Goal: Task Accomplishment & Management: Manage account settings

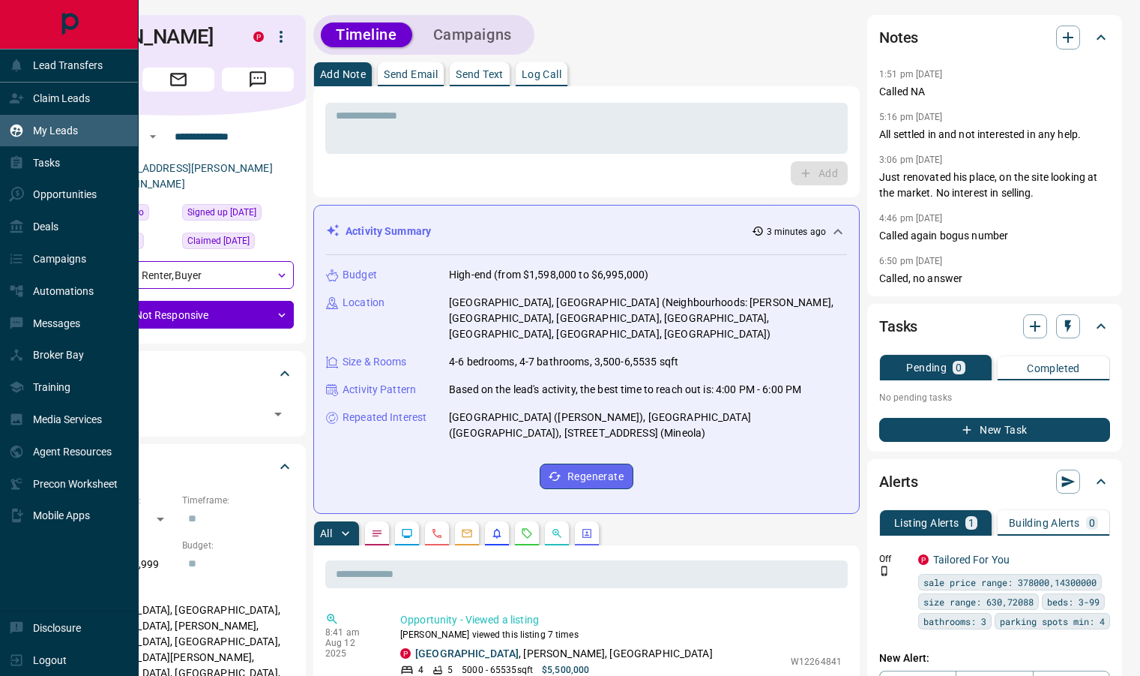
click at [66, 127] on p "My Leads" at bounding box center [55, 130] width 45 height 12
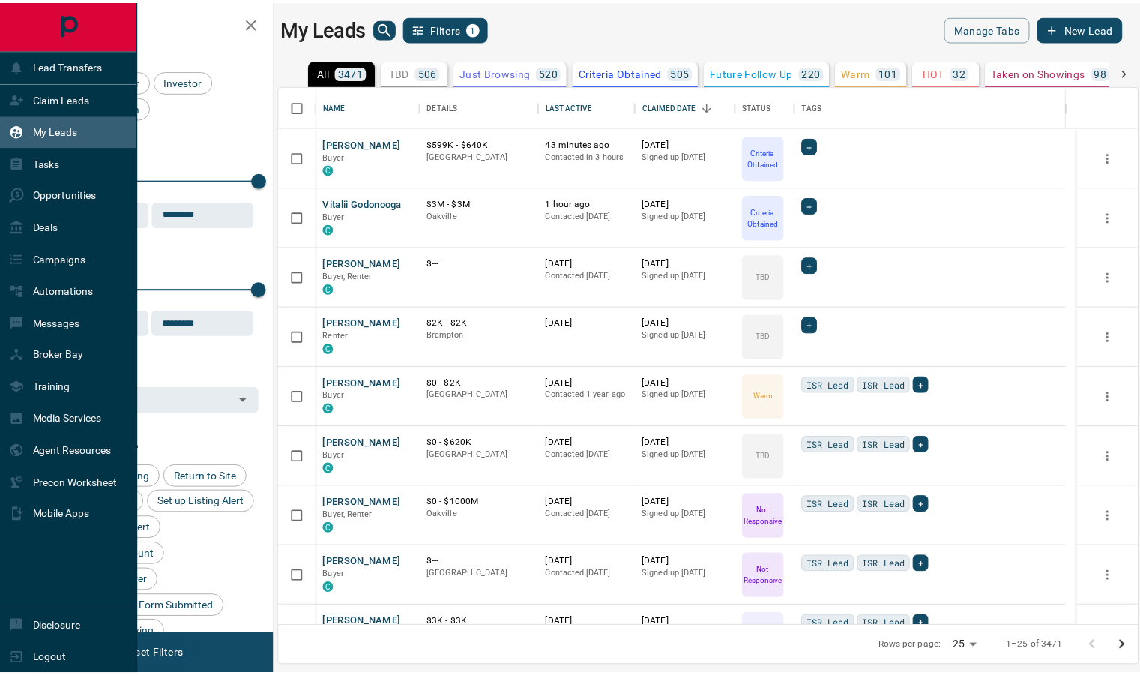
scroll to position [530, 857]
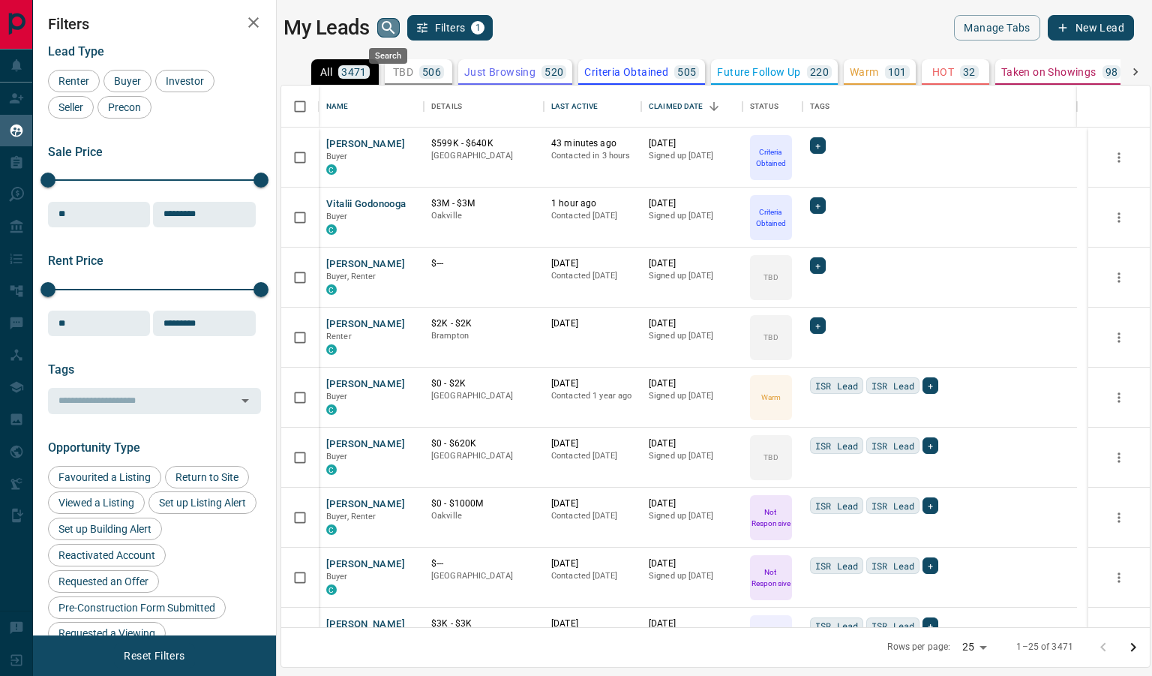
click at [380, 32] on icon "search button" at bounding box center [388, 28] width 18 height 18
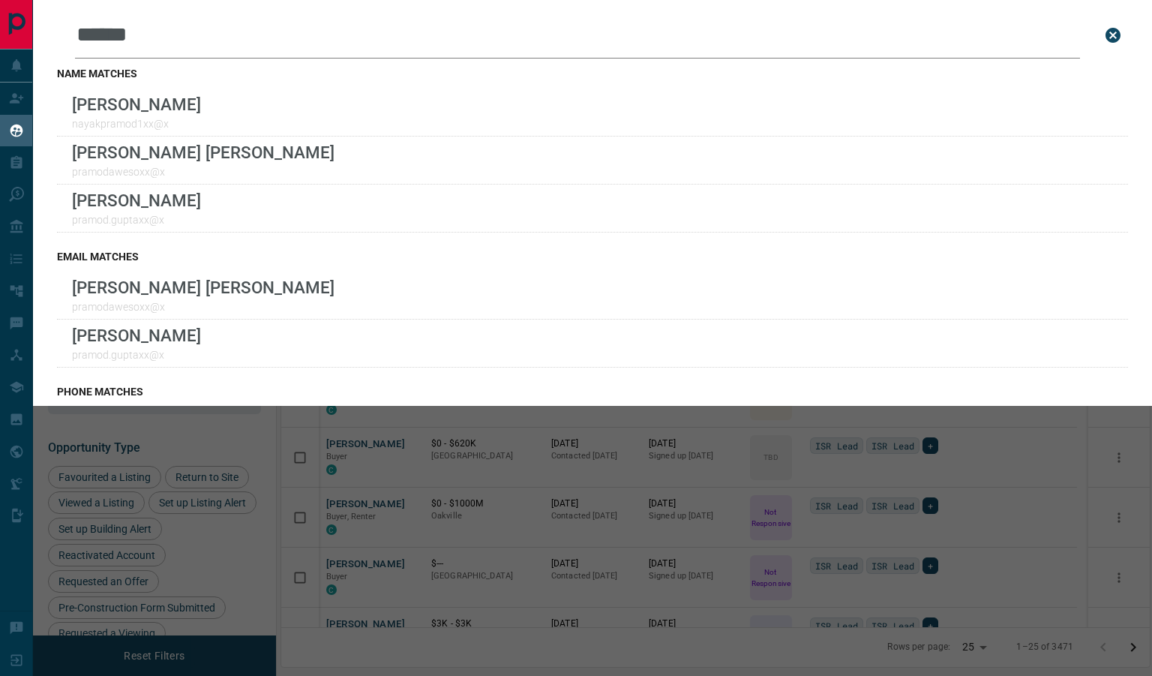
click at [404, 54] on input "******" at bounding box center [577, 35] width 1005 height 46
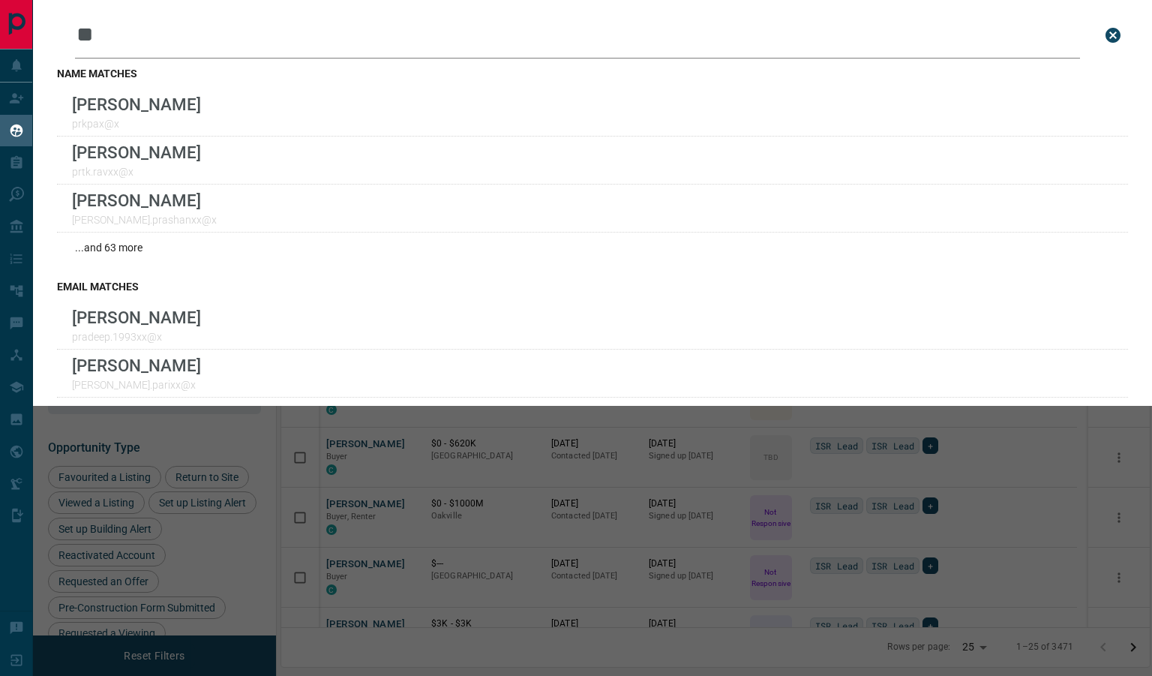
type input "*"
click at [227, 35] on input "****" at bounding box center [577, 35] width 1005 height 46
type input "*"
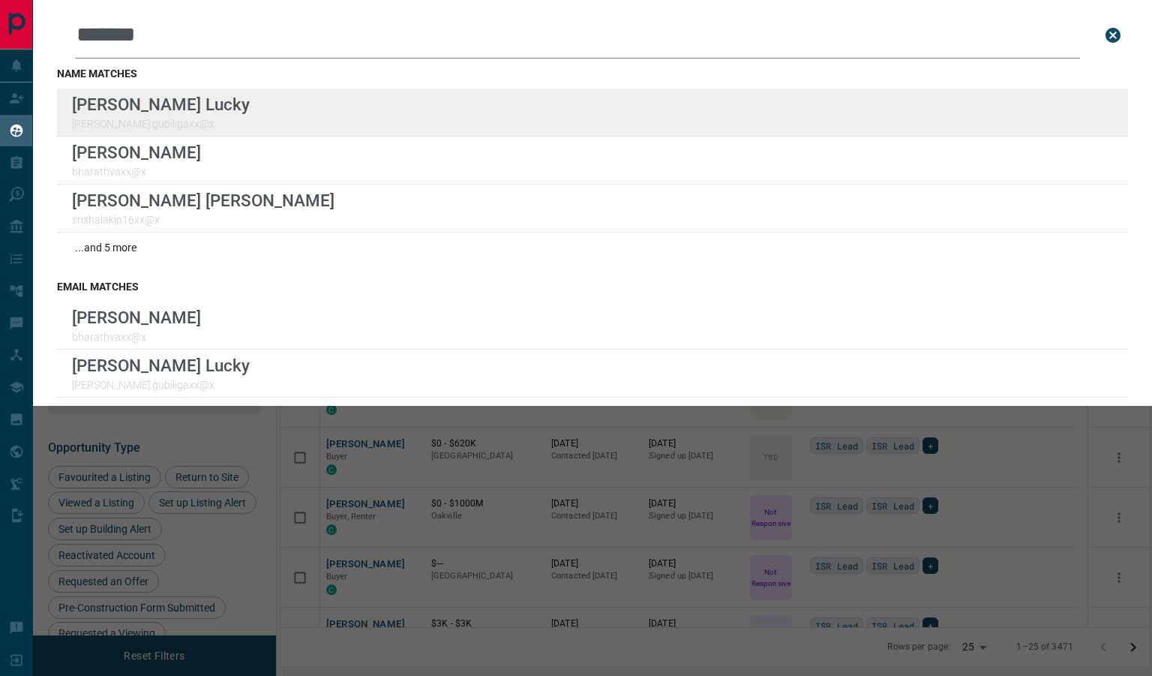
type input "*******"
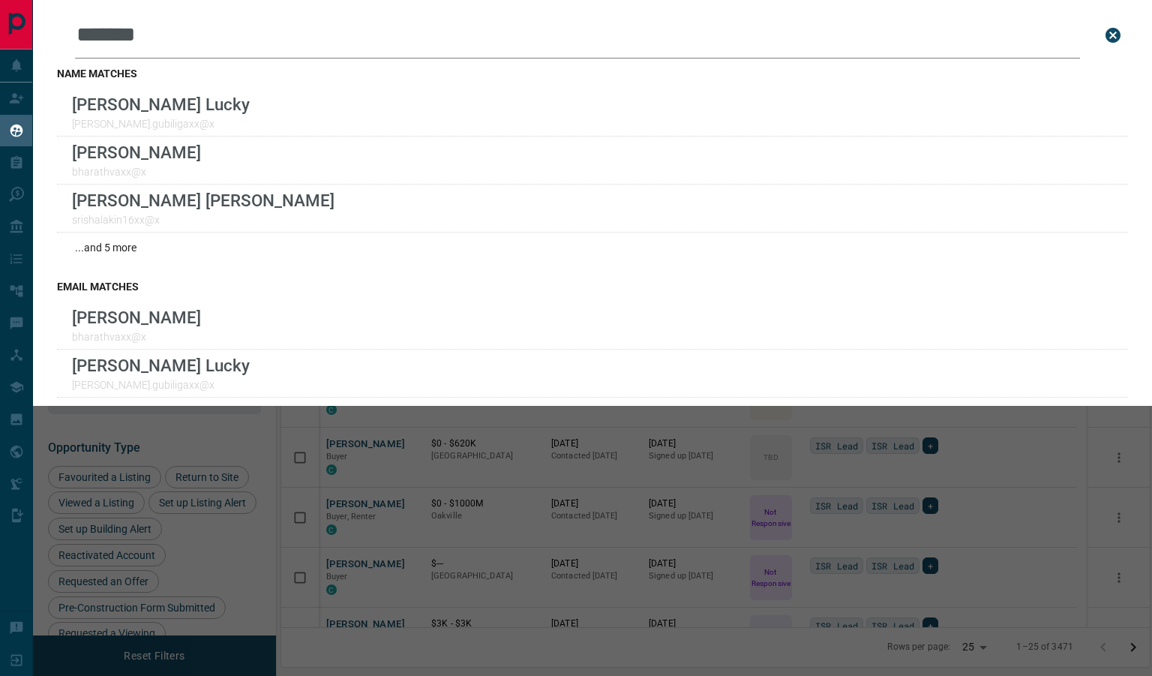
click at [1099, 24] on button "close search bar" at bounding box center [1113, 35] width 30 height 30
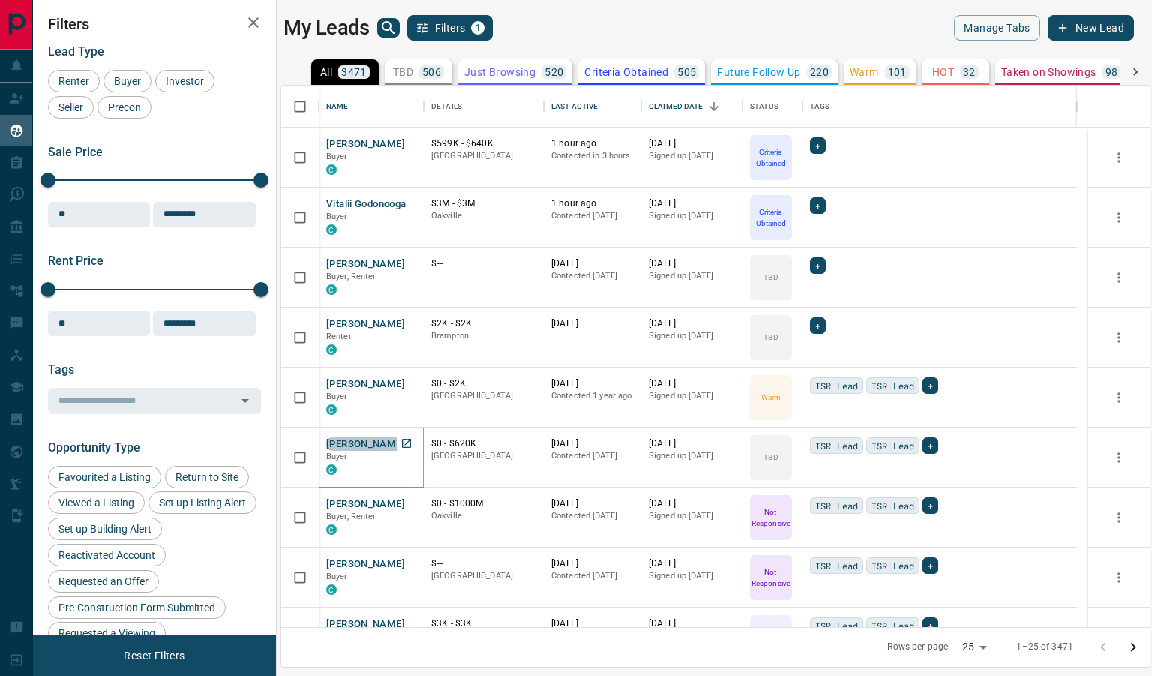
click at [361, 448] on button "[PERSON_NAME]" at bounding box center [365, 444] width 79 height 14
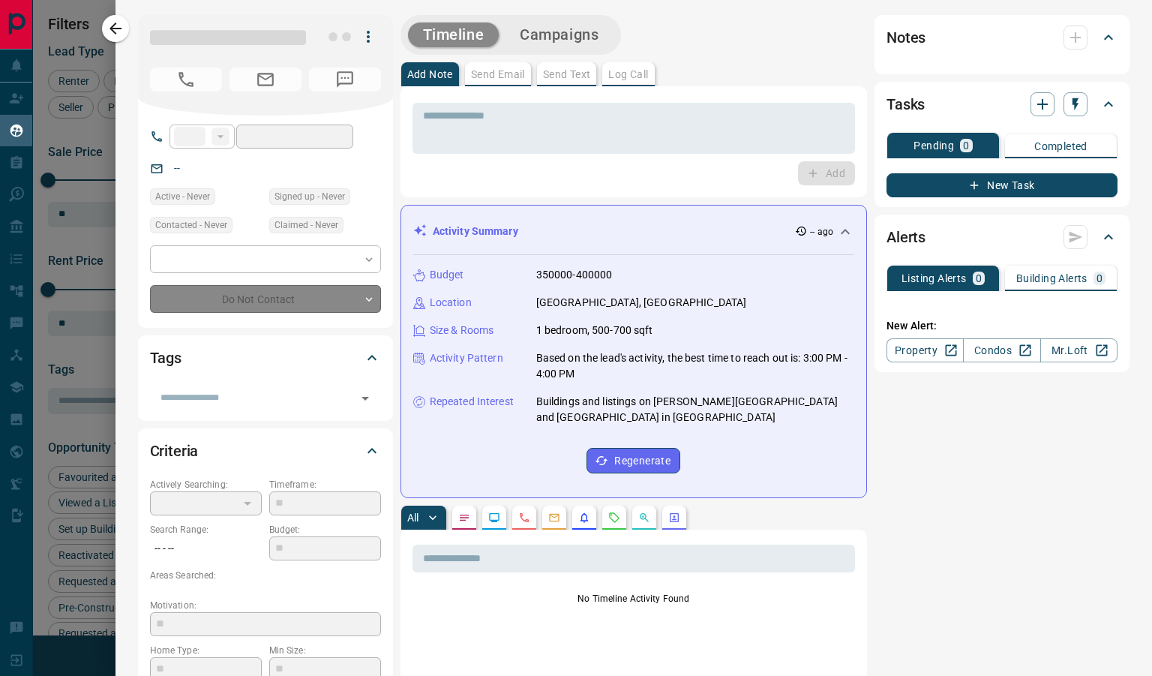
type input "**"
type input "**********"
type input "**"
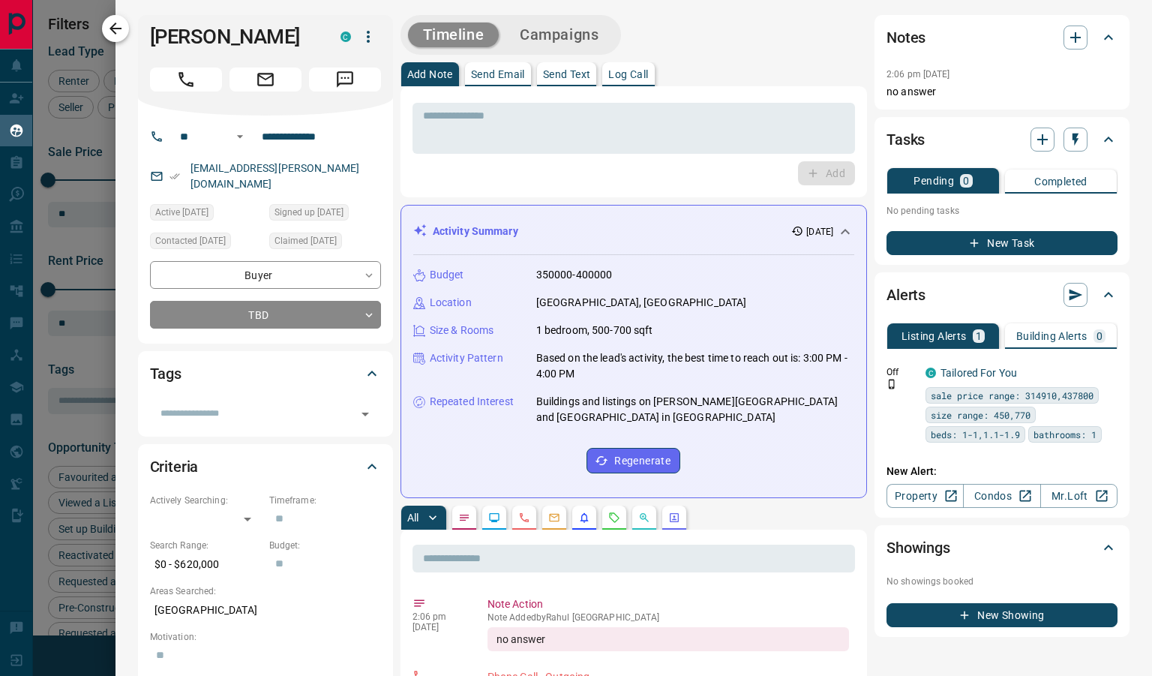
click at [117, 25] on icon "button" at bounding box center [115, 28] width 18 height 18
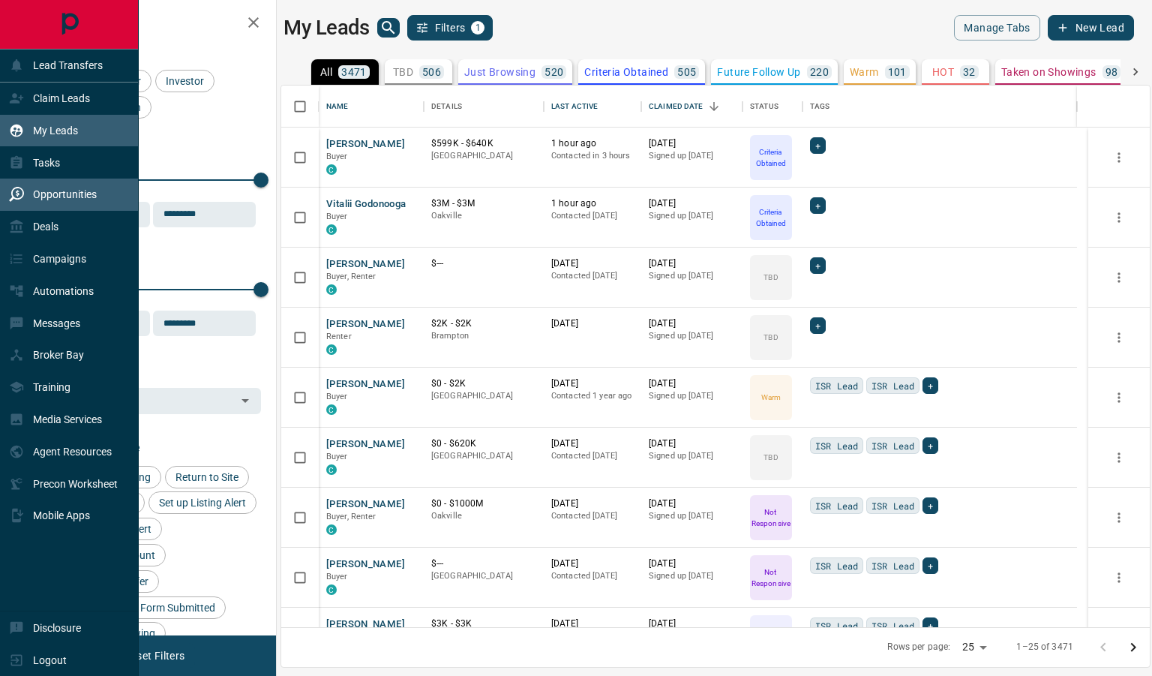
click at [81, 199] on p "Opportunities" at bounding box center [65, 194] width 64 height 12
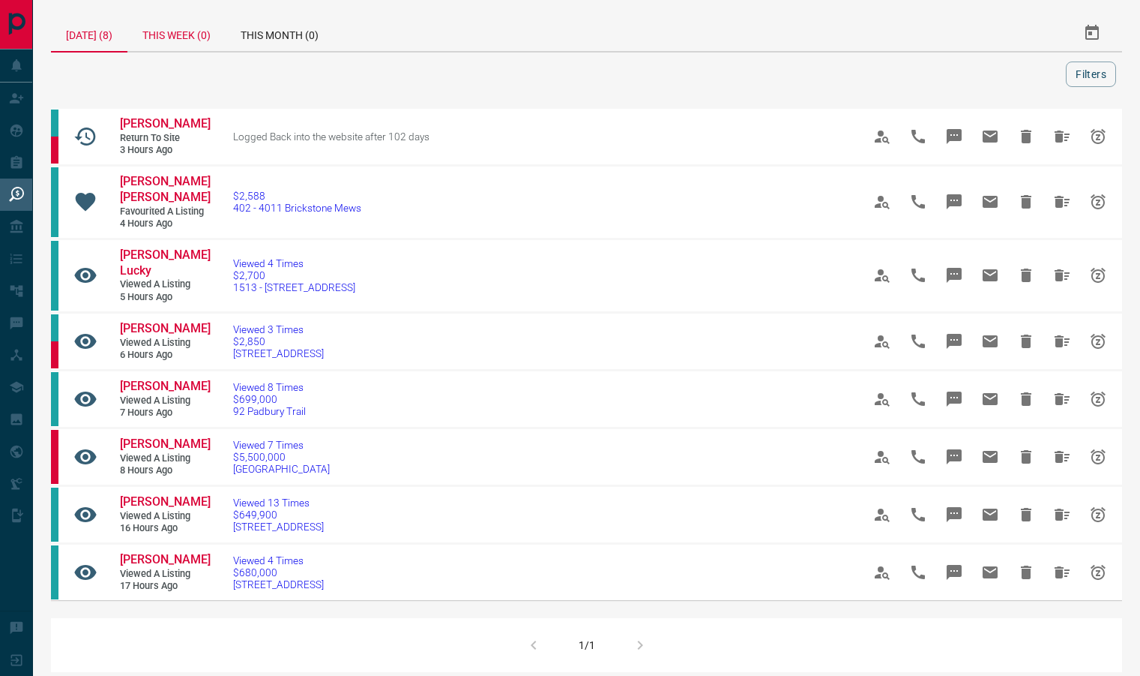
click at [169, 45] on div "This Week (0)" at bounding box center [176, 33] width 98 height 36
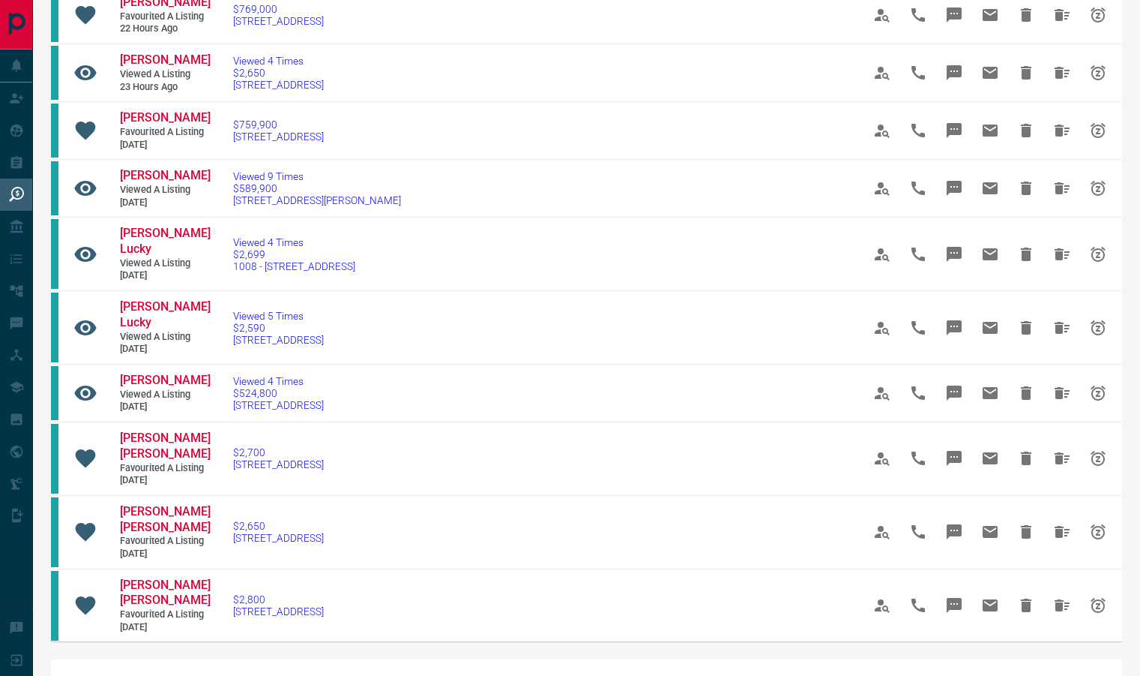
scroll to position [759, 0]
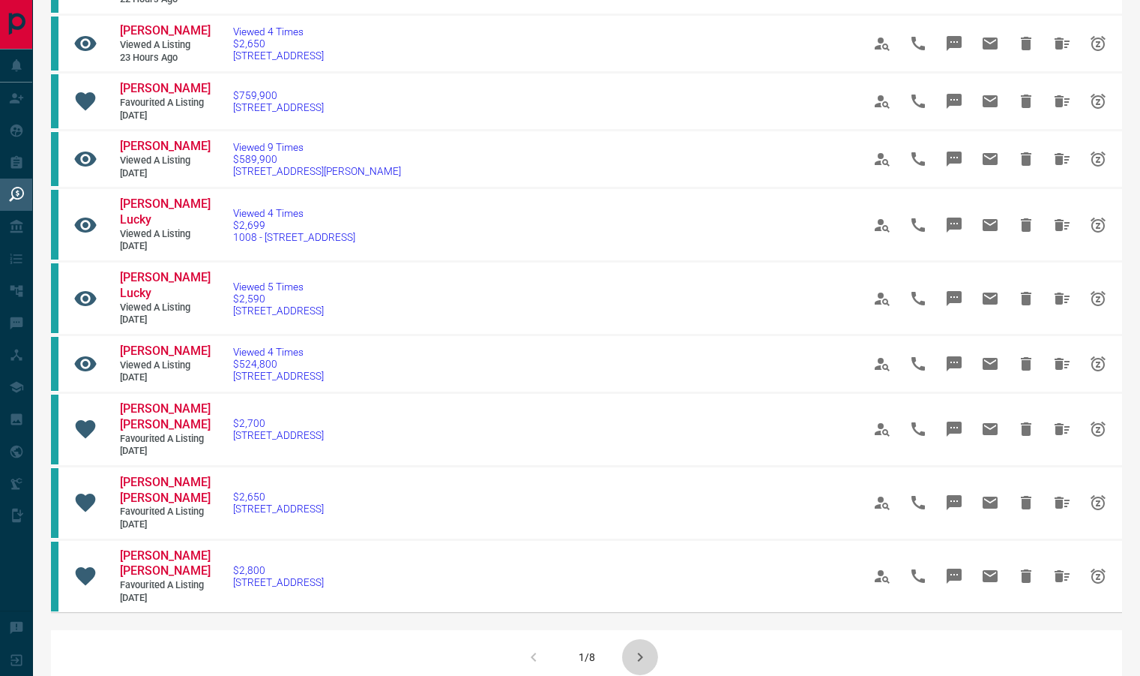
click at [635, 648] on icon "button" at bounding box center [640, 657] width 18 height 18
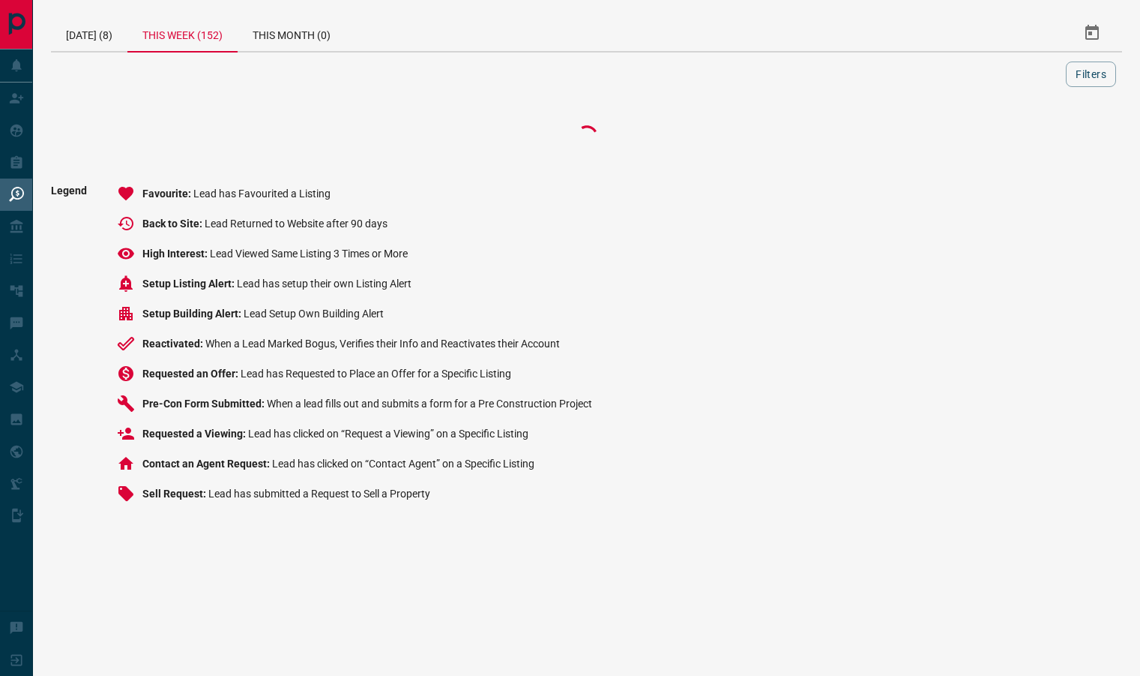
scroll to position [0, 0]
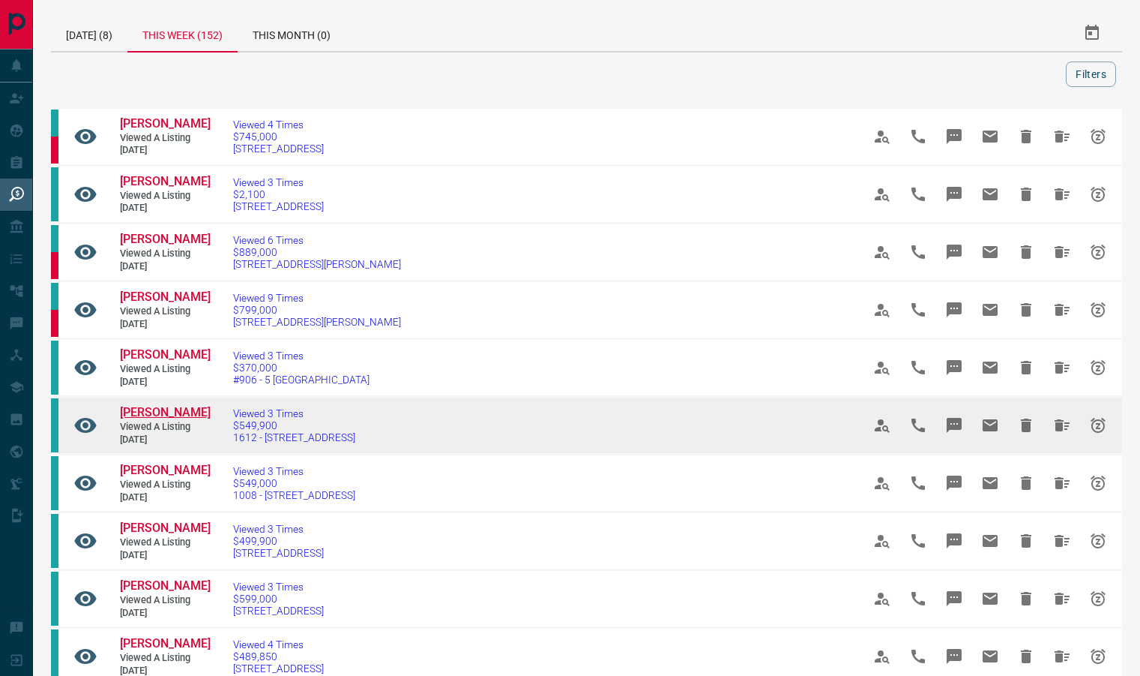
click at [154, 419] on span "[PERSON_NAME]" at bounding box center [165, 412] width 91 height 14
click at [1062, 434] on icon "Hide All from Harsimran Mangat" at bounding box center [1062, 425] width 18 height 18
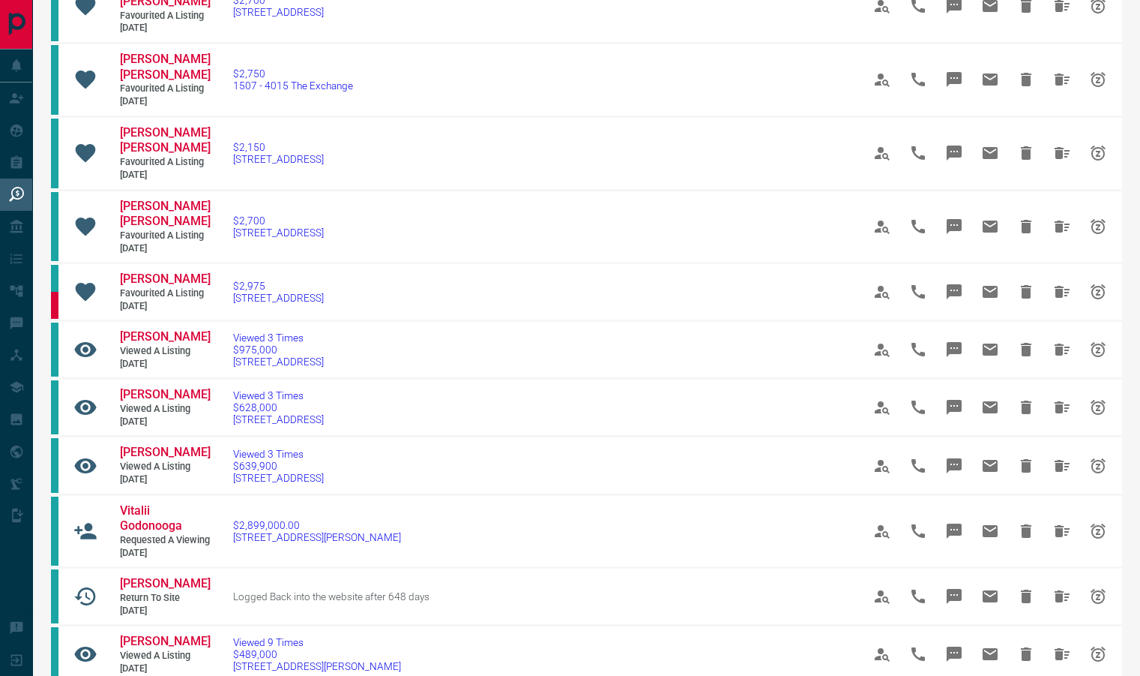
scroll to position [684, 0]
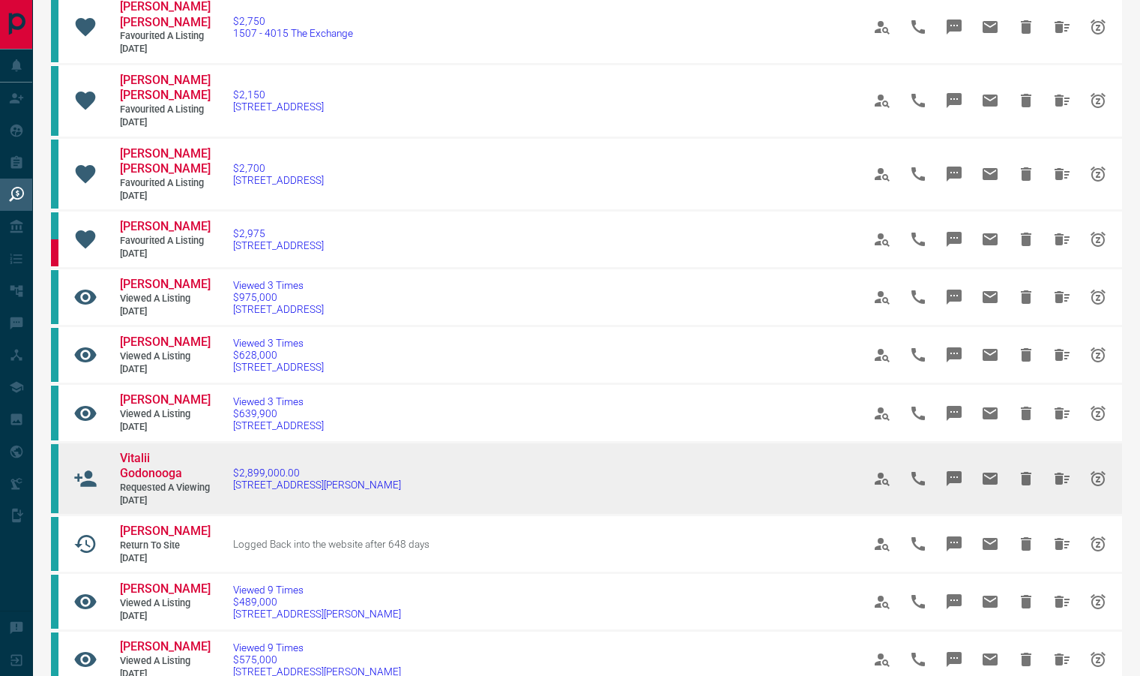
click at [1060, 469] on icon "Hide All from Vitalii Godonooga" at bounding box center [1062, 478] width 18 height 18
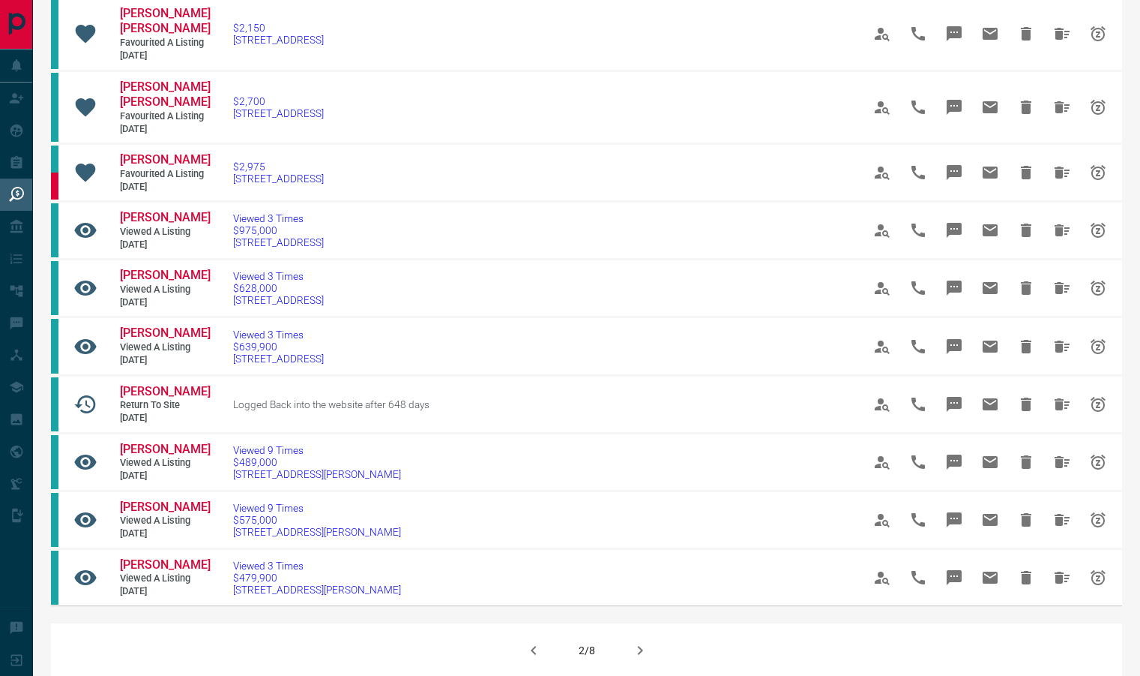
scroll to position [753, 0]
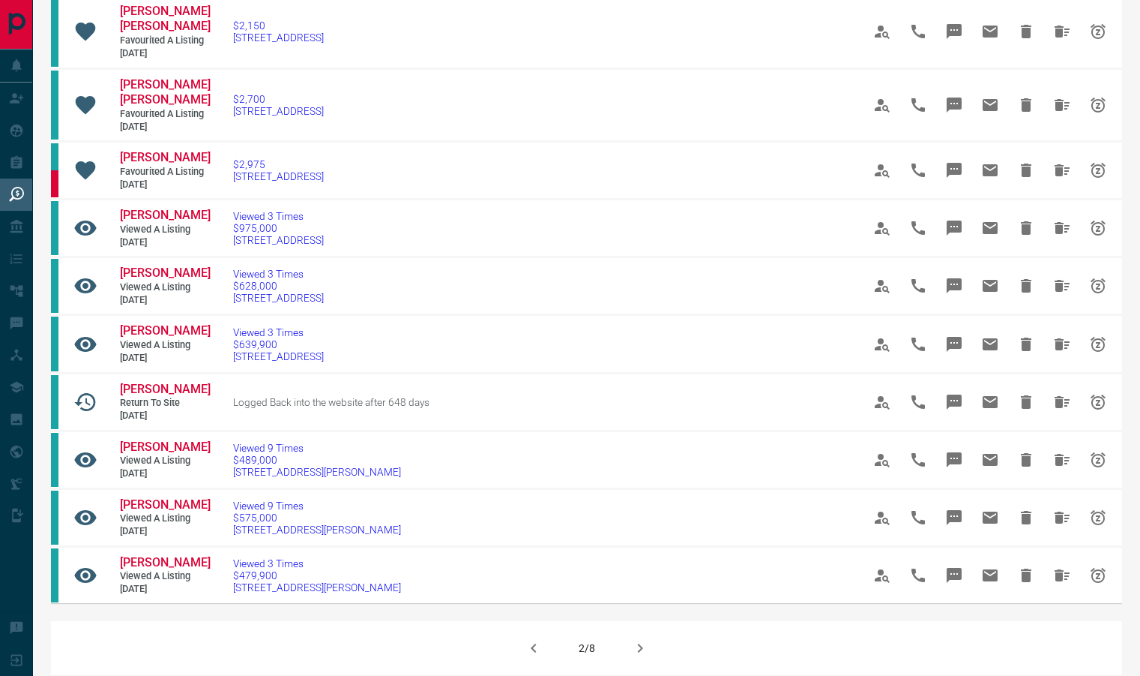
click at [649, 639] on icon "button" at bounding box center [640, 648] width 18 height 18
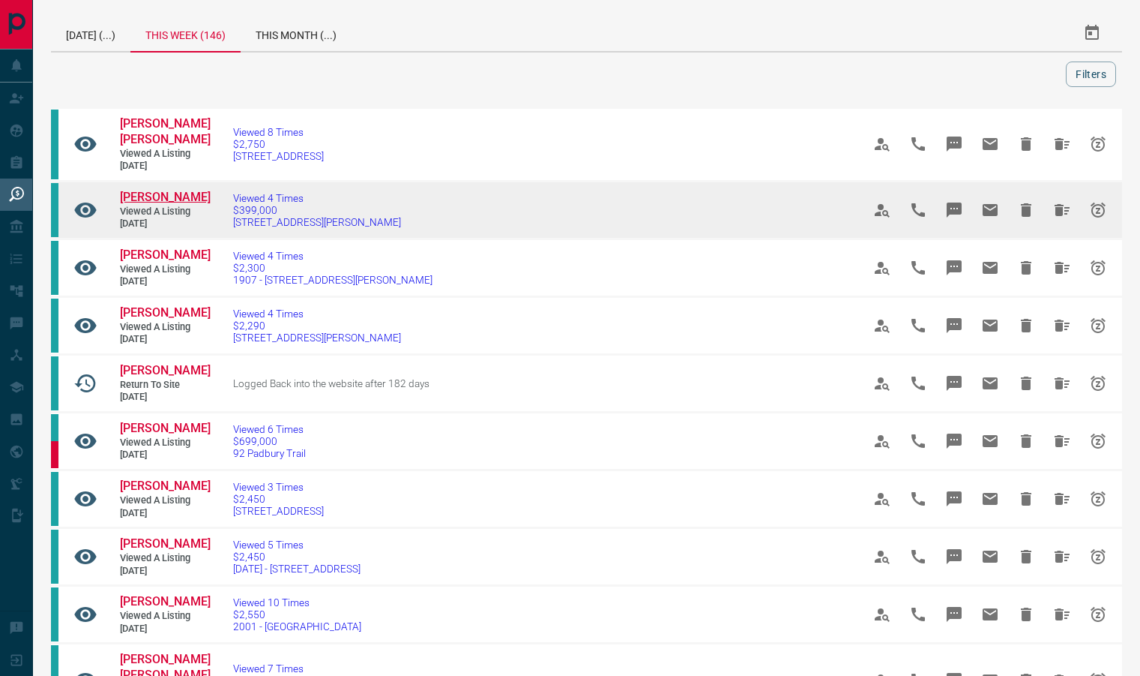
click at [134, 190] on span "[PERSON_NAME]" at bounding box center [165, 197] width 91 height 14
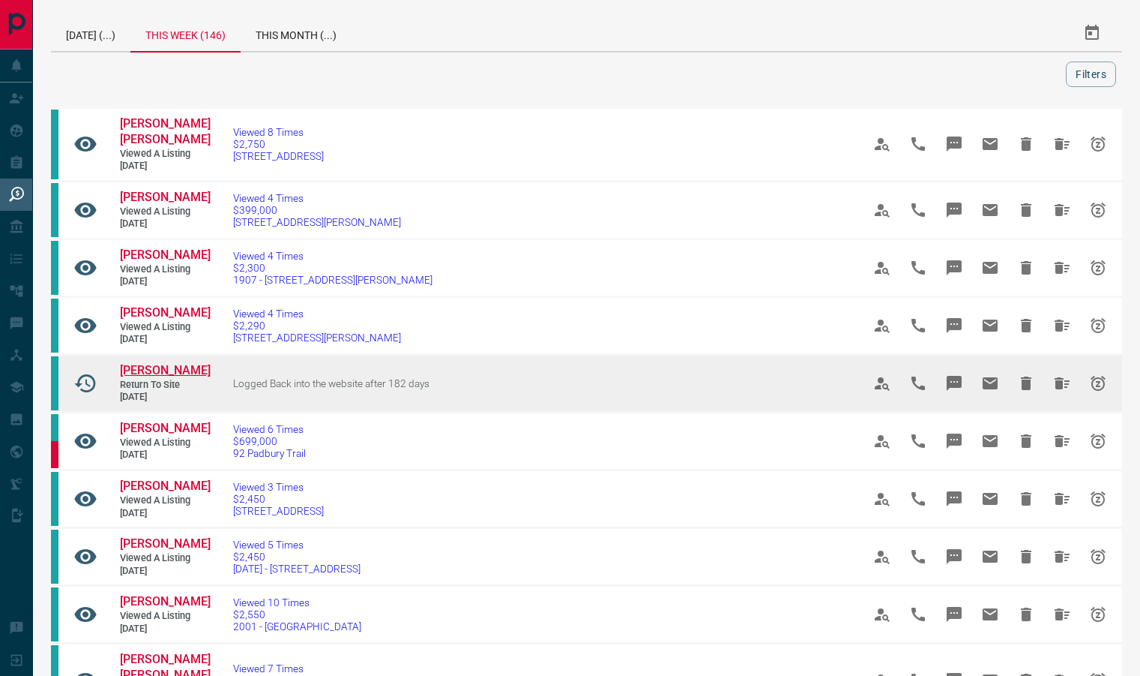
click at [176, 377] on span "[PERSON_NAME]" at bounding box center [165, 370] width 91 height 14
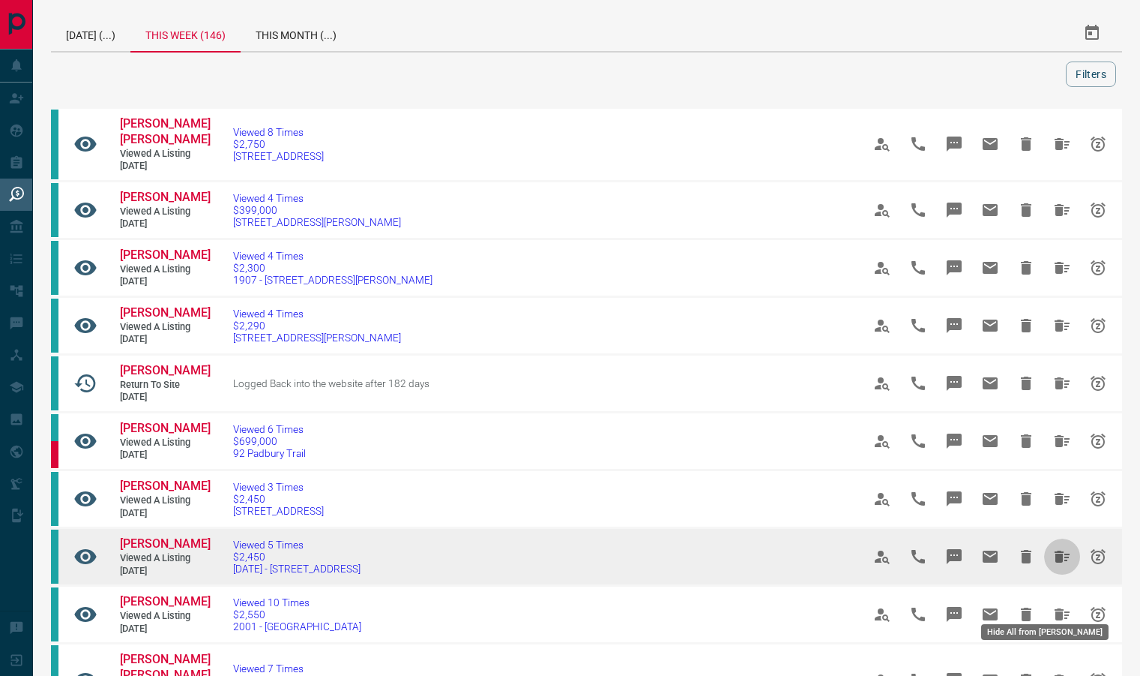
click at [1062, 565] on icon "Hide All from Ram Prabhu Sundararajan" at bounding box center [1062, 556] width 18 height 18
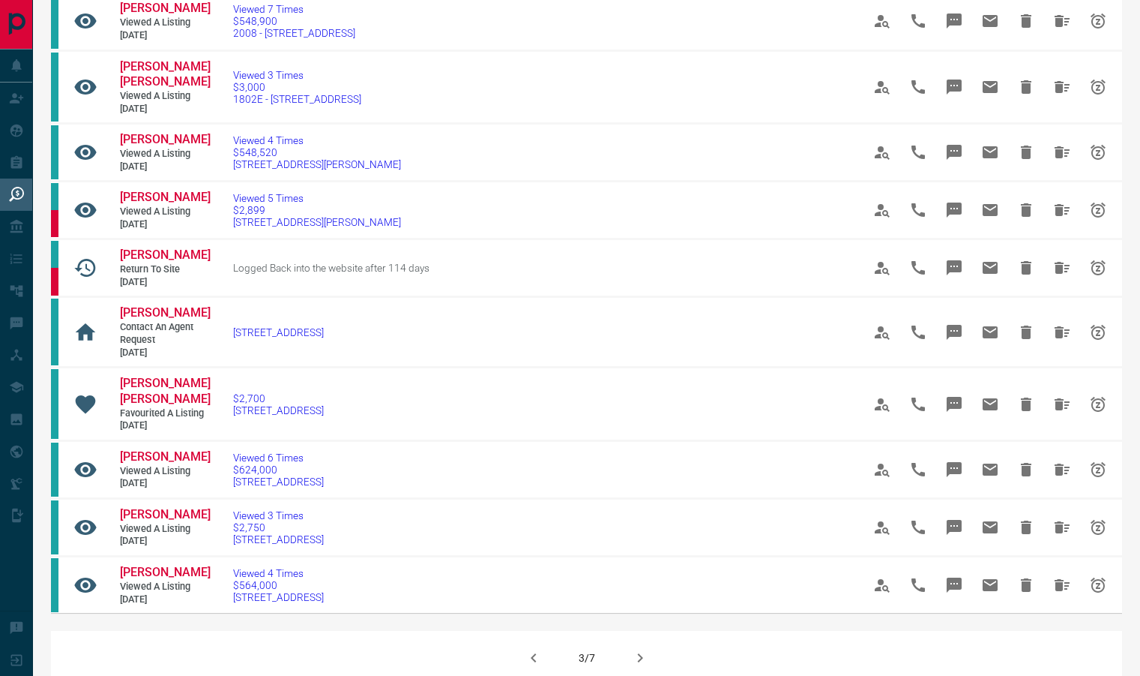
scroll to position [810, 0]
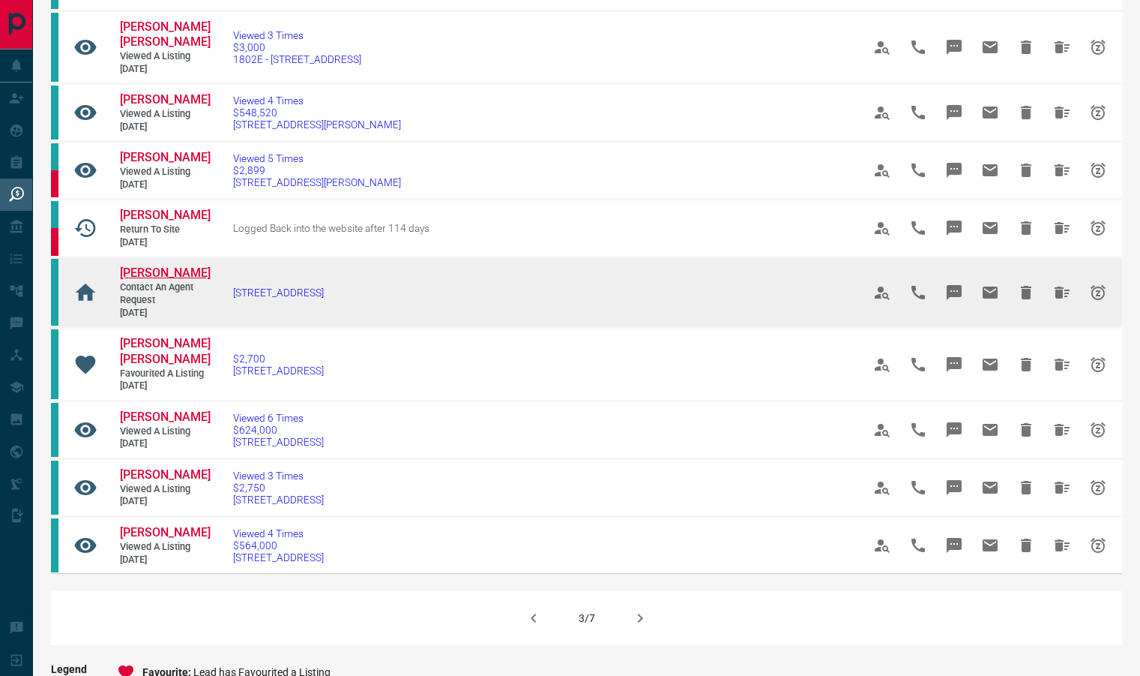
click at [180, 265] on span "[PERSON_NAME]" at bounding box center [165, 272] width 91 height 14
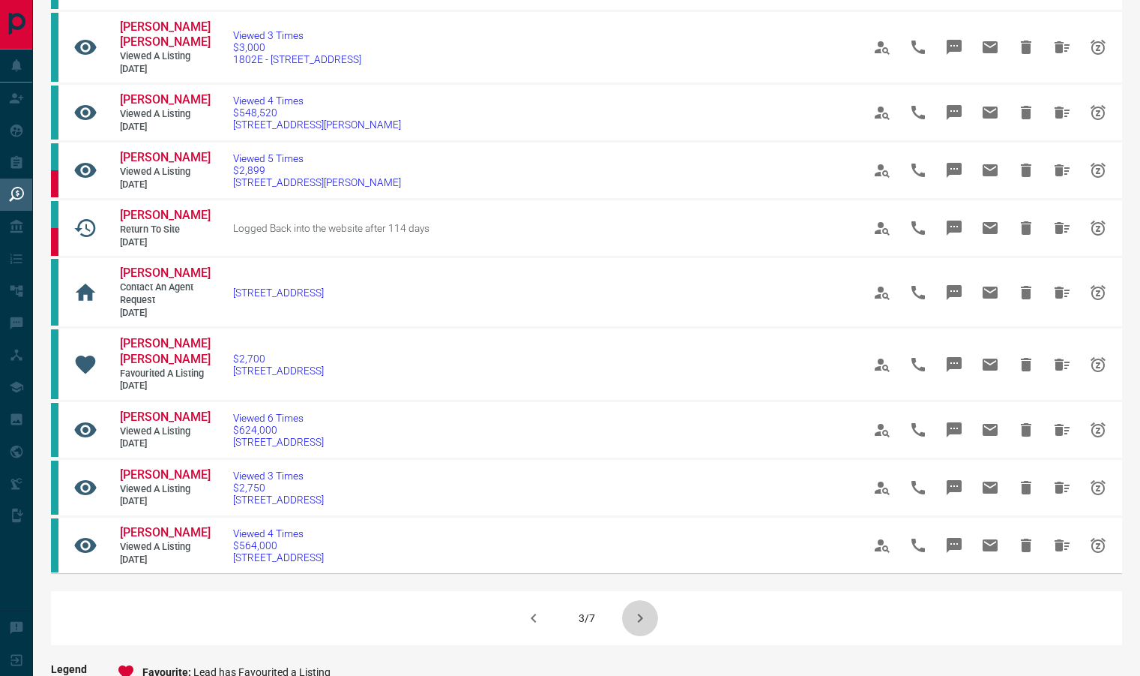
click at [633, 609] on icon "button" at bounding box center [640, 618] width 18 height 18
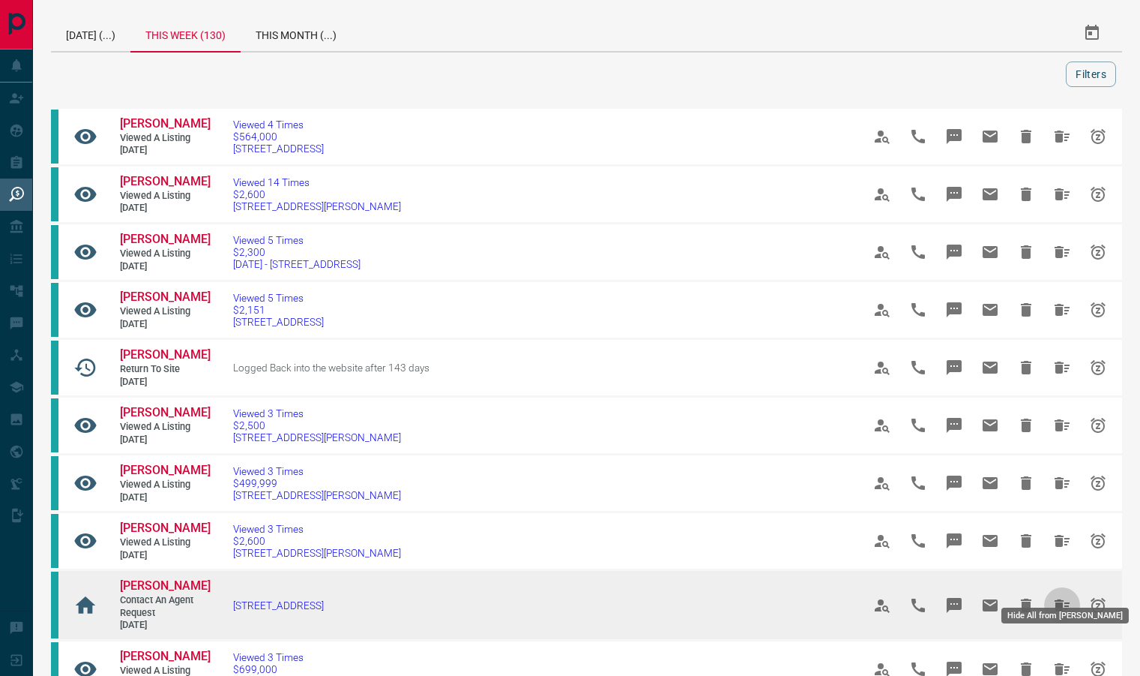
click at [1065, 614] on icon "Hide All from Renzo Flammini" at bounding box center [1062, 605] width 18 height 18
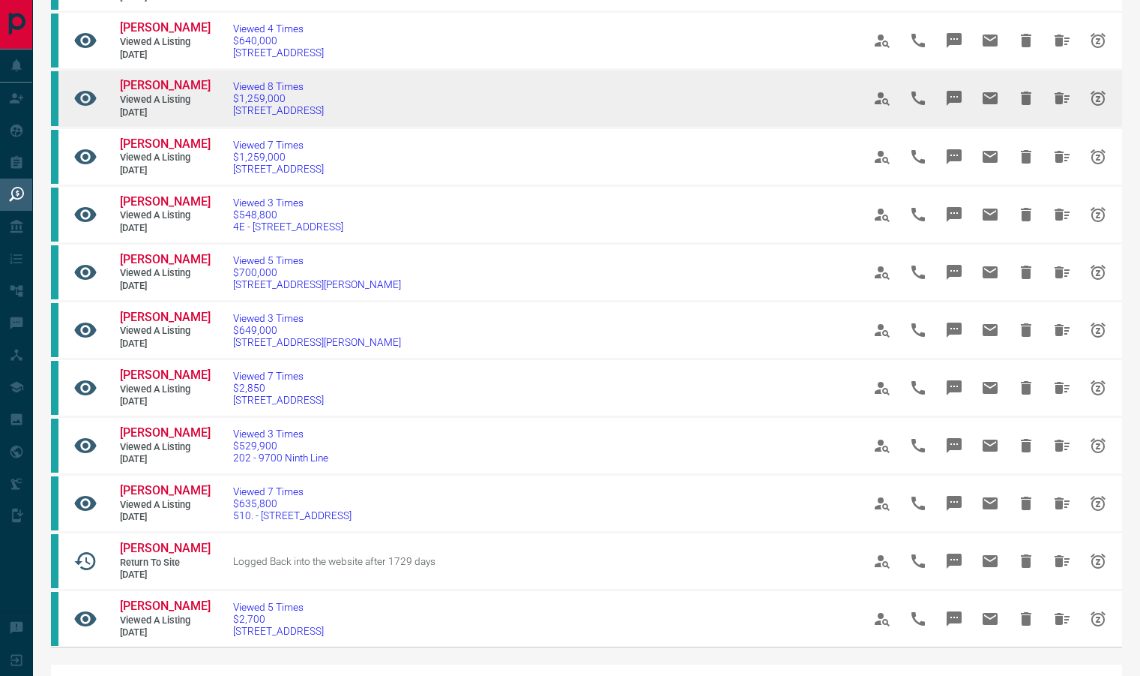
scroll to position [637, 0]
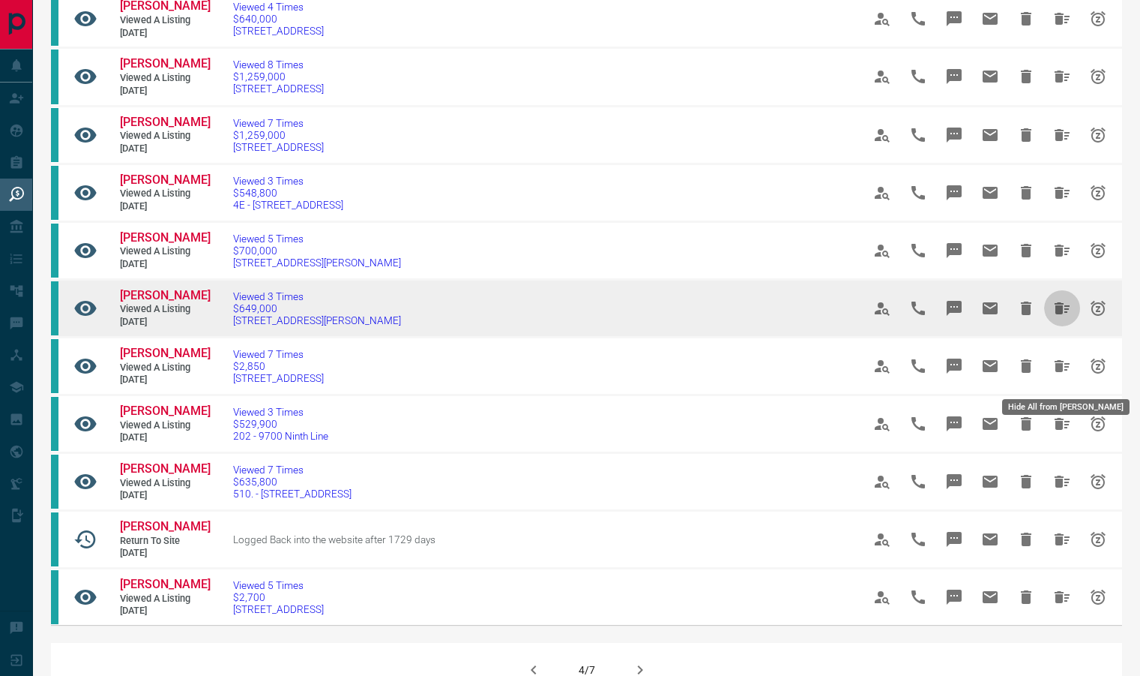
click at [1055, 317] on icon "Hide All from Viresh Ranchod" at bounding box center [1062, 308] width 18 height 18
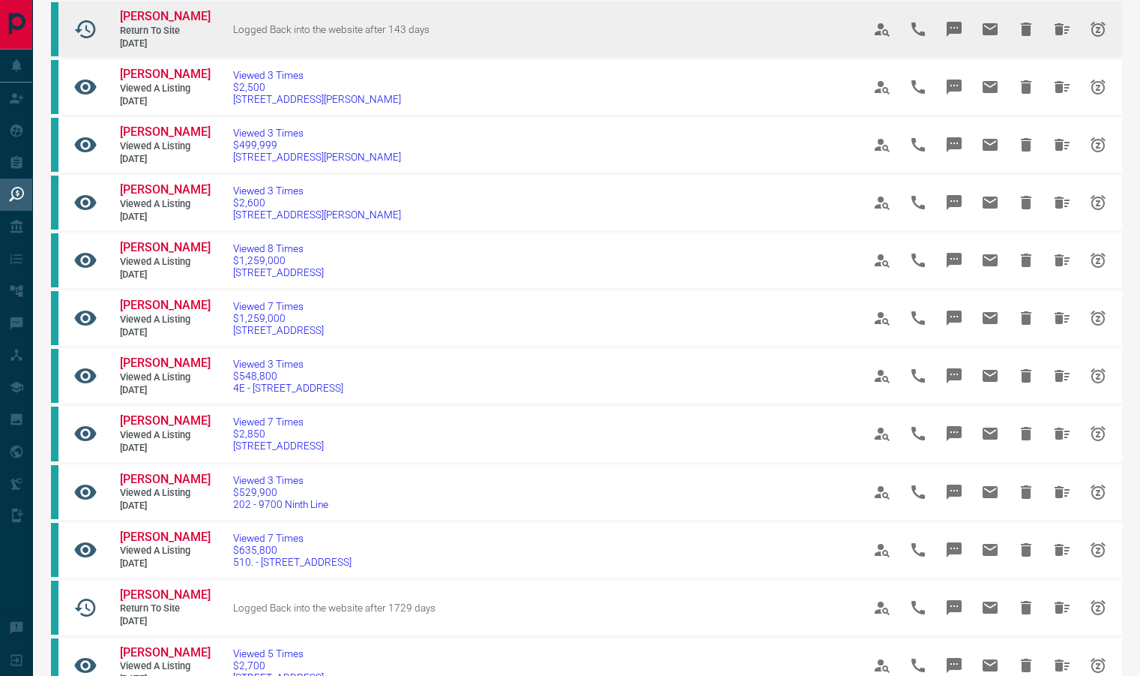
scroll to position [286, 0]
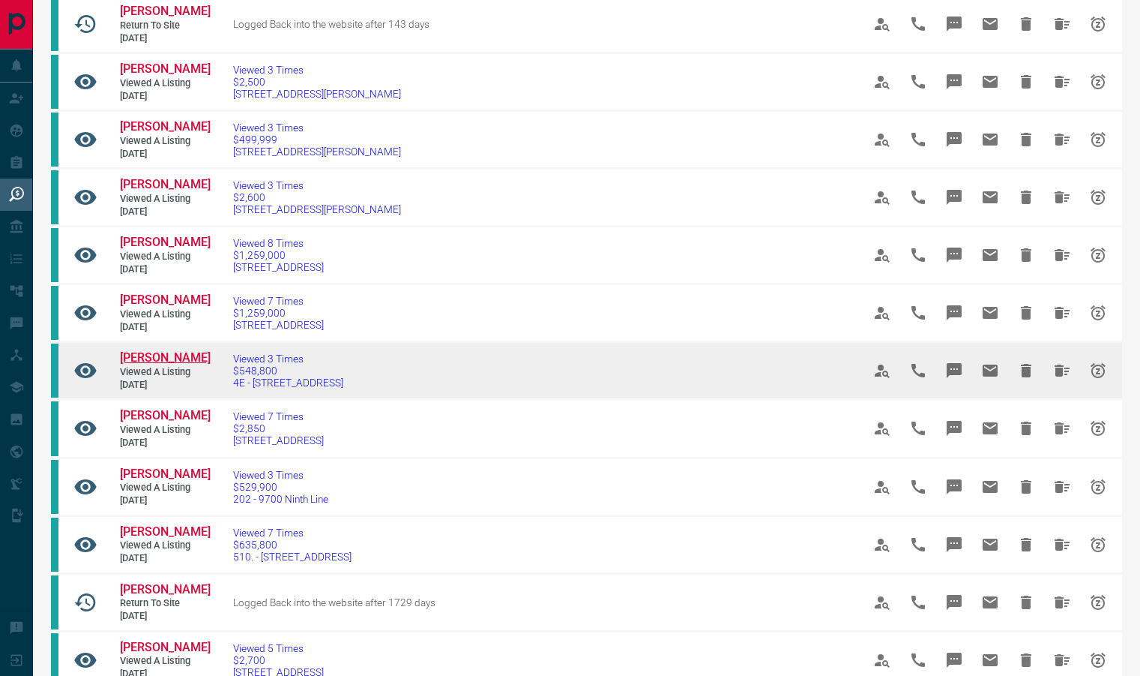
click at [163, 364] on span "[PERSON_NAME]" at bounding box center [165, 357] width 91 height 14
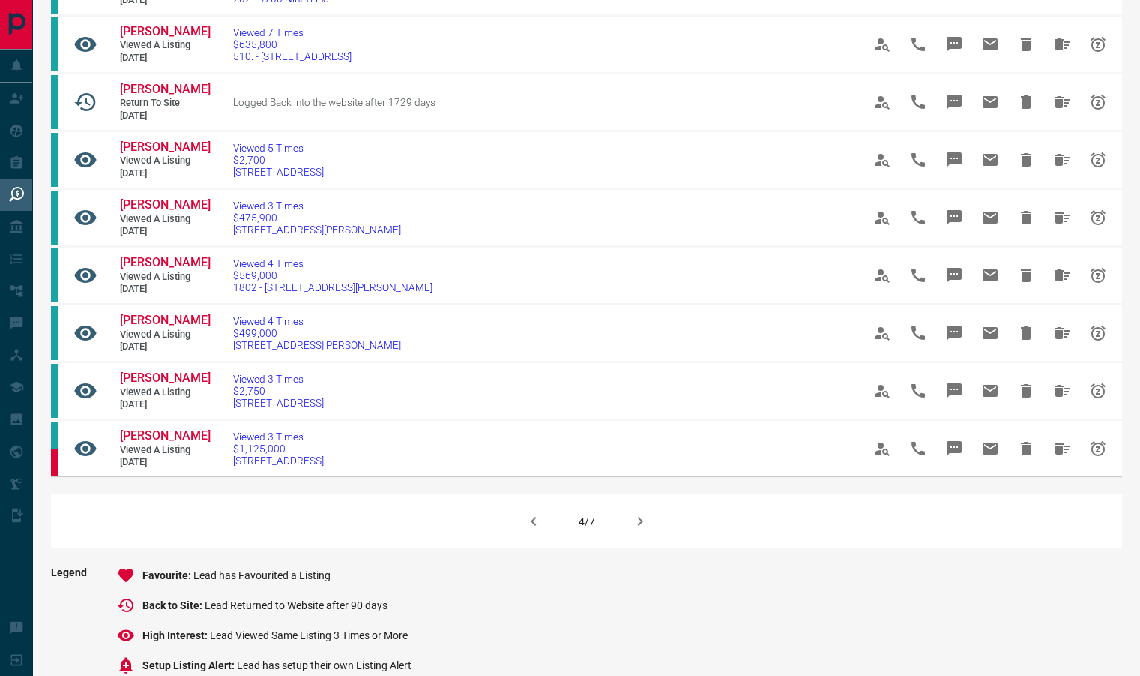
scroll to position [791, 0]
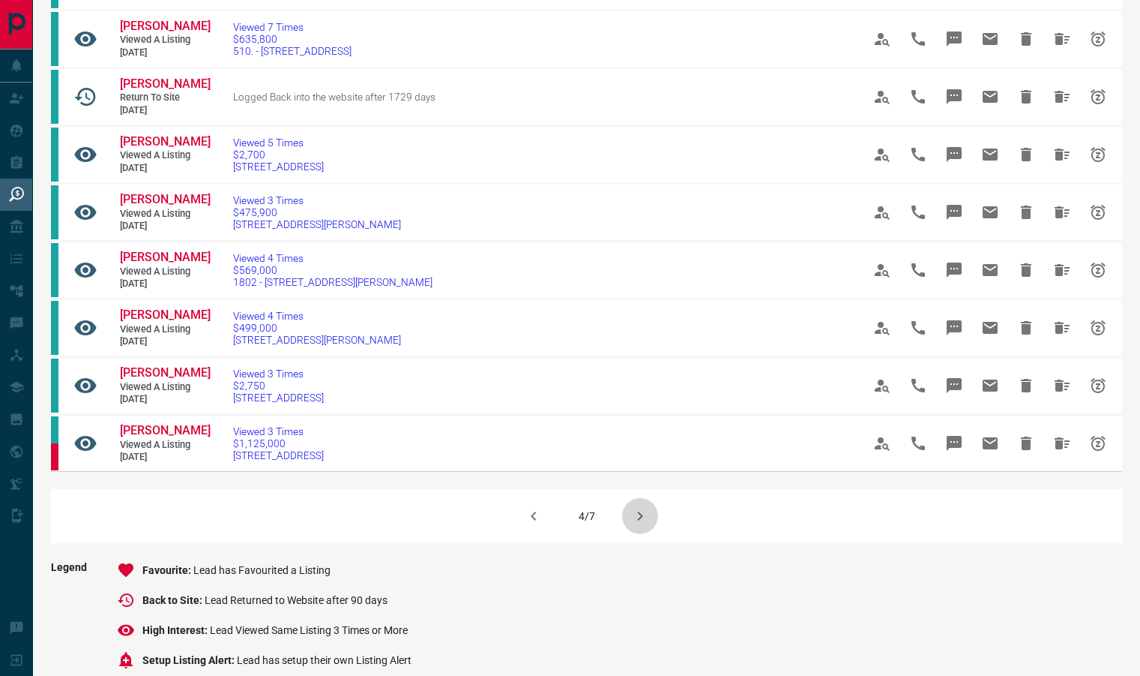
click at [638, 525] on icon "button" at bounding box center [640, 516] width 18 height 18
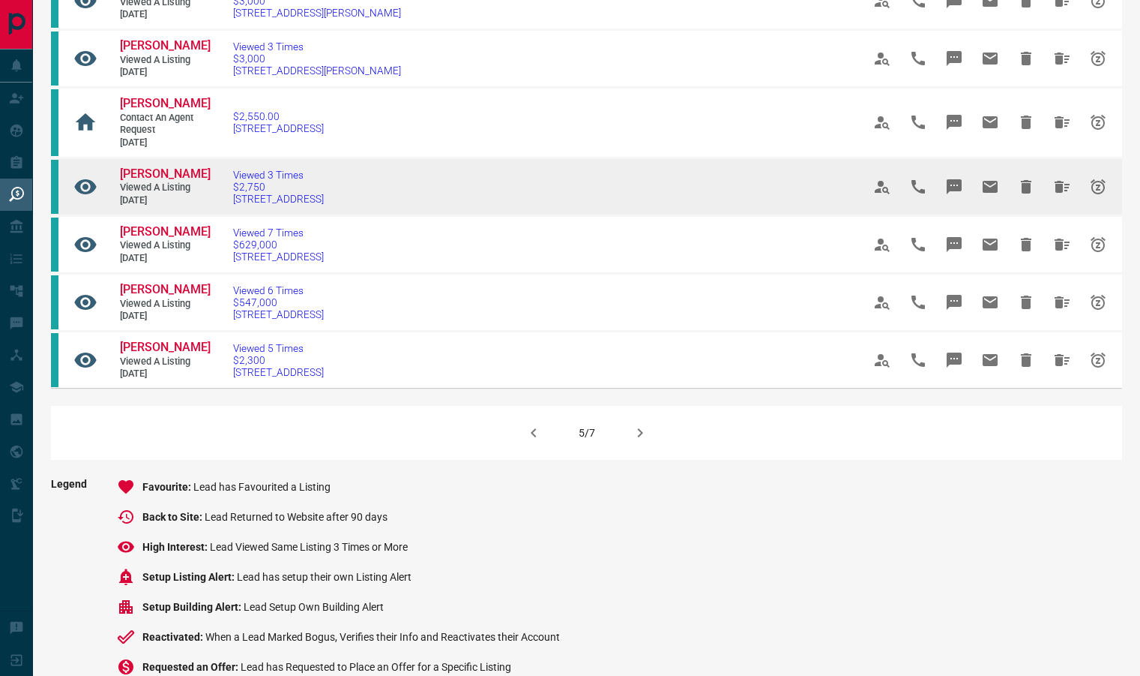
scroll to position [915, 0]
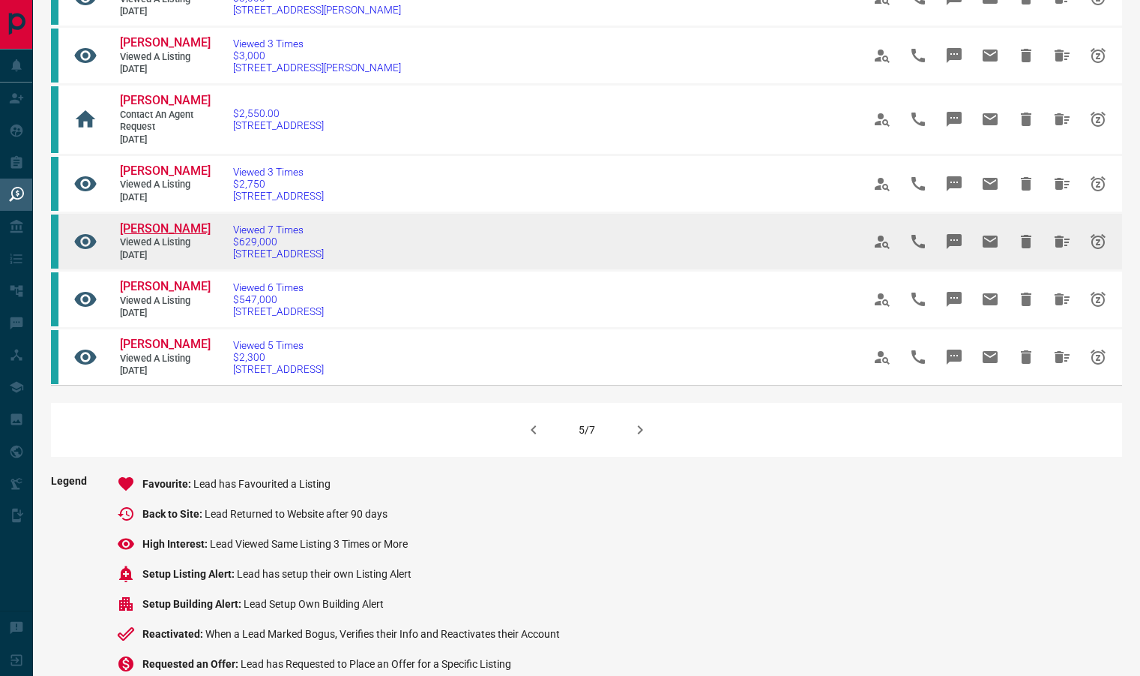
click at [134, 235] on span "[PERSON_NAME]" at bounding box center [165, 228] width 91 height 14
